Goal: Information Seeking & Learning: Learn about a topic

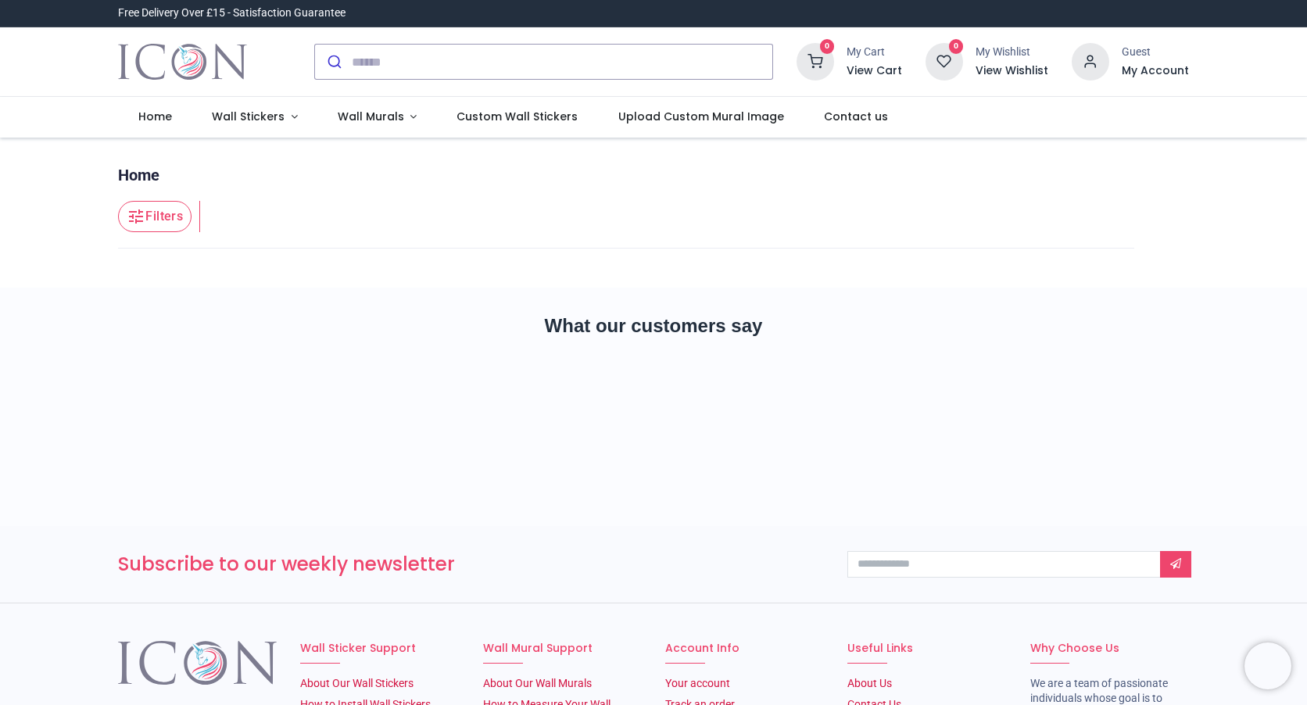
scroll to position [65, 0]
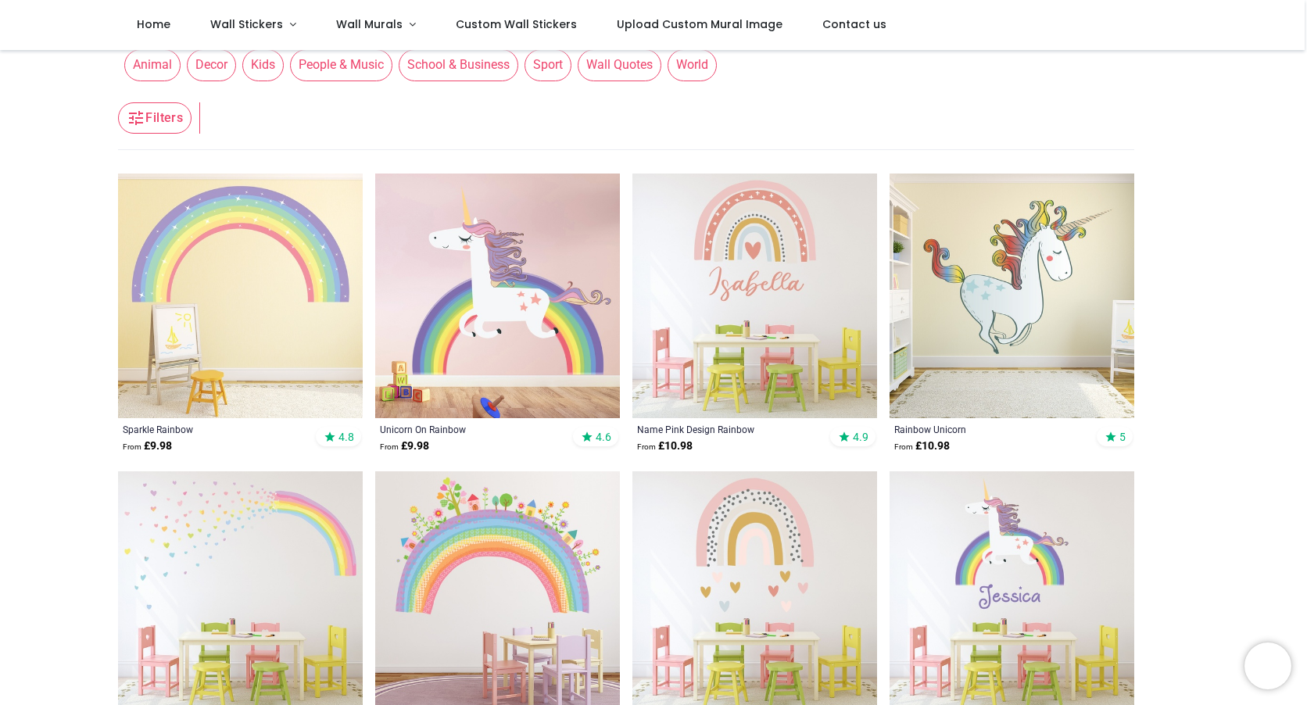
scroll to position [378, 0]
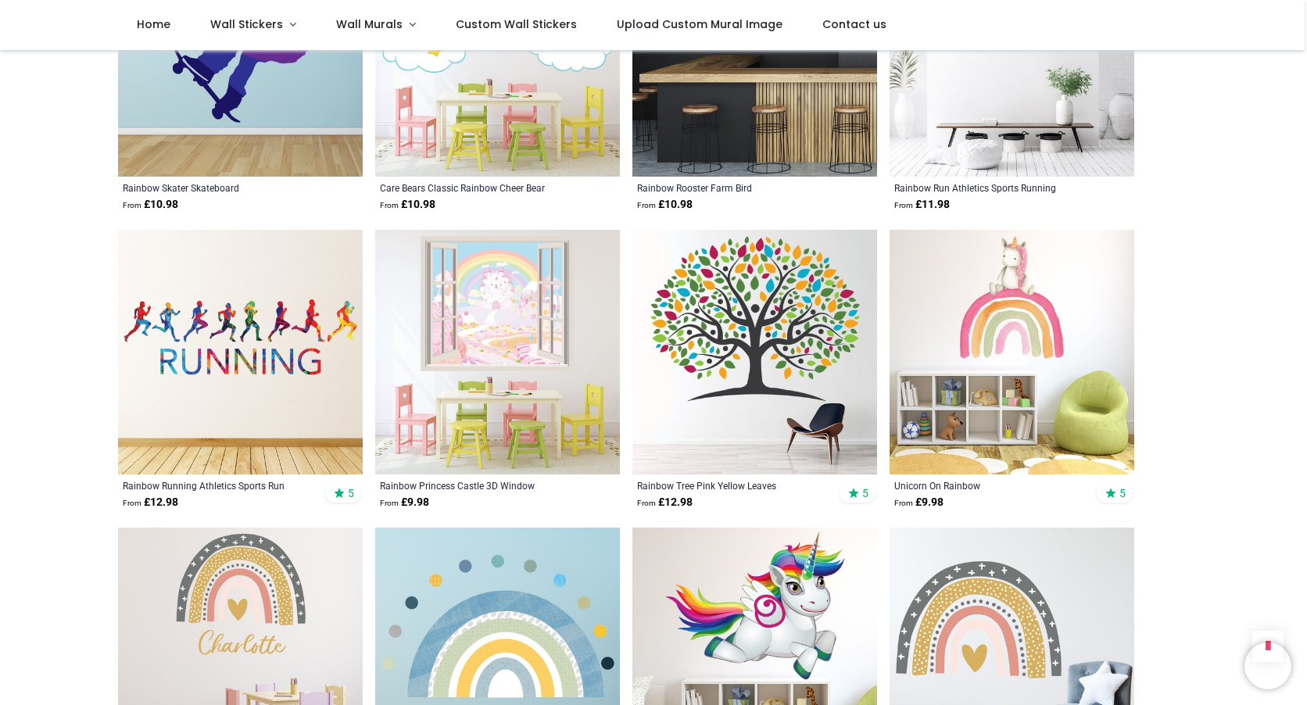
scroll to position [3662, 0]
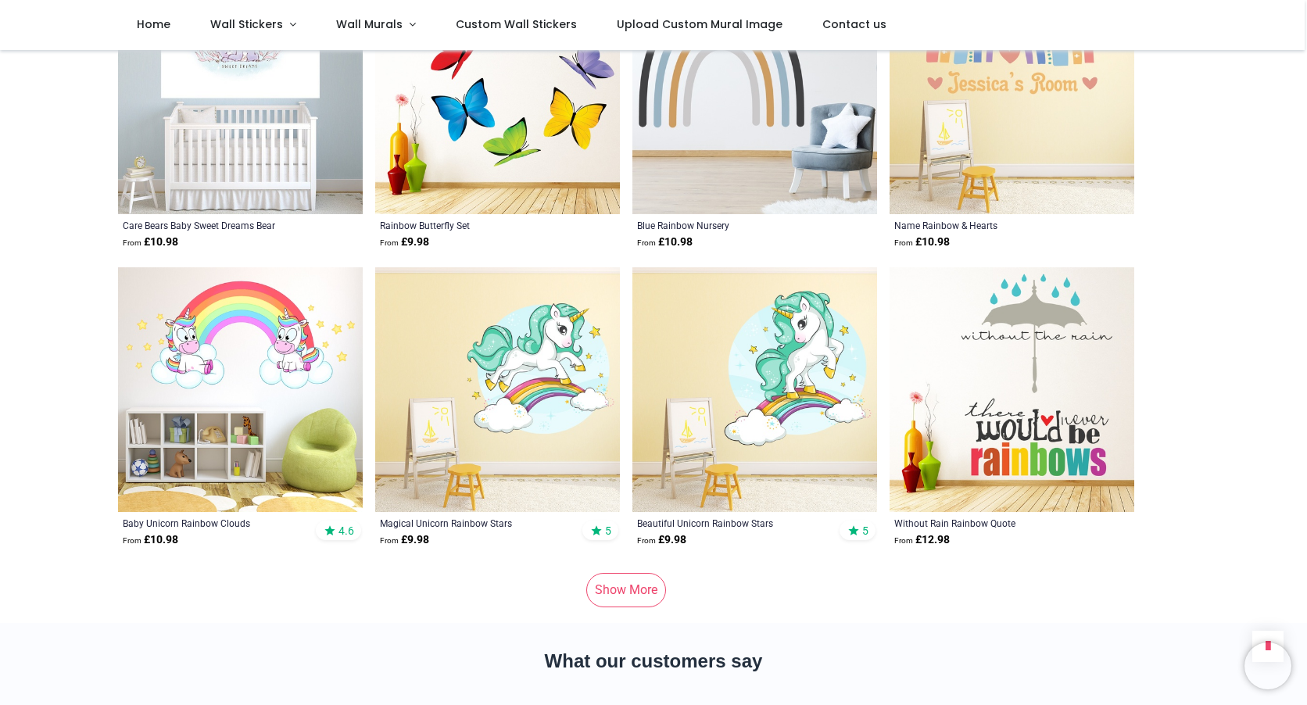
scroll to position [6164, 0]
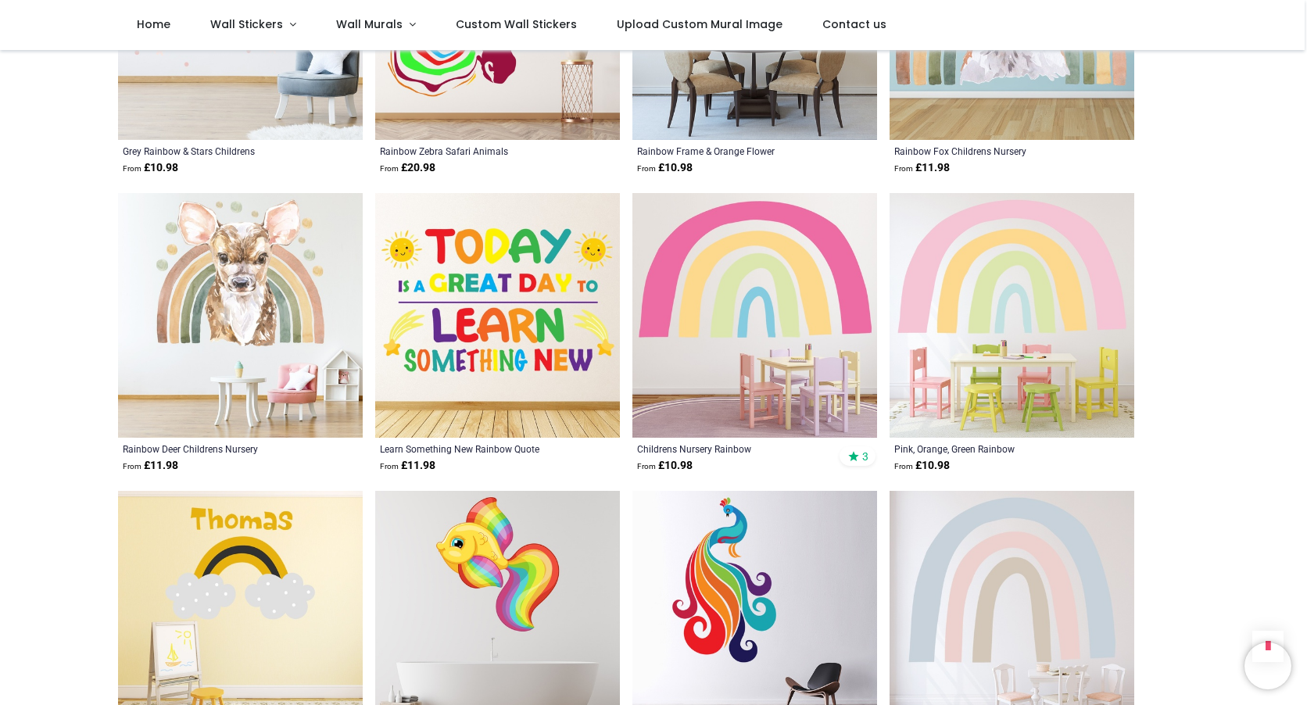
scroll to position [7962, 0]
